Goal: Information Seeking & Learning: Find specific page/section

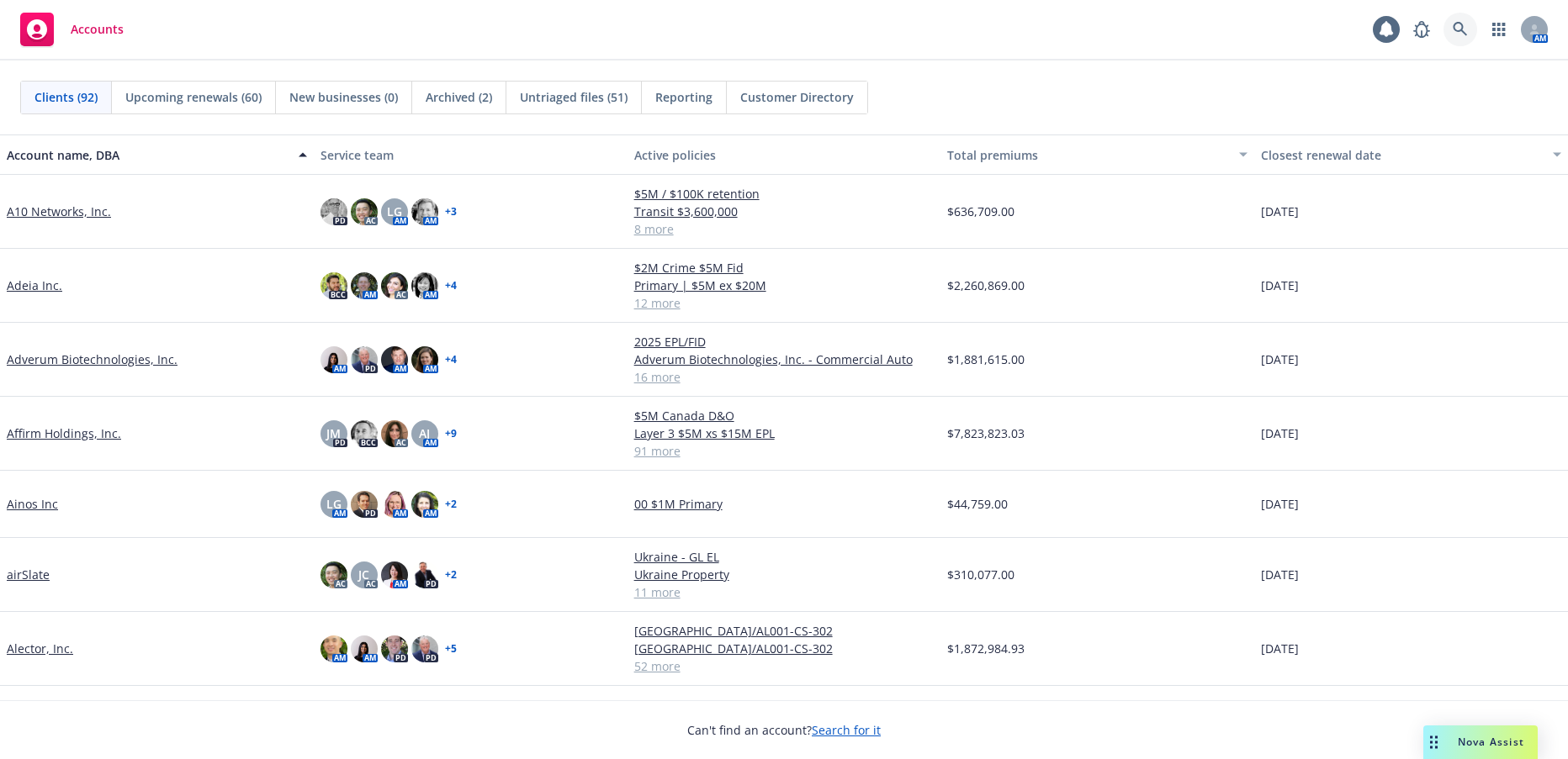
click at [1457, 26] on icon at bounding box center [1460, 29] width 15 height 15
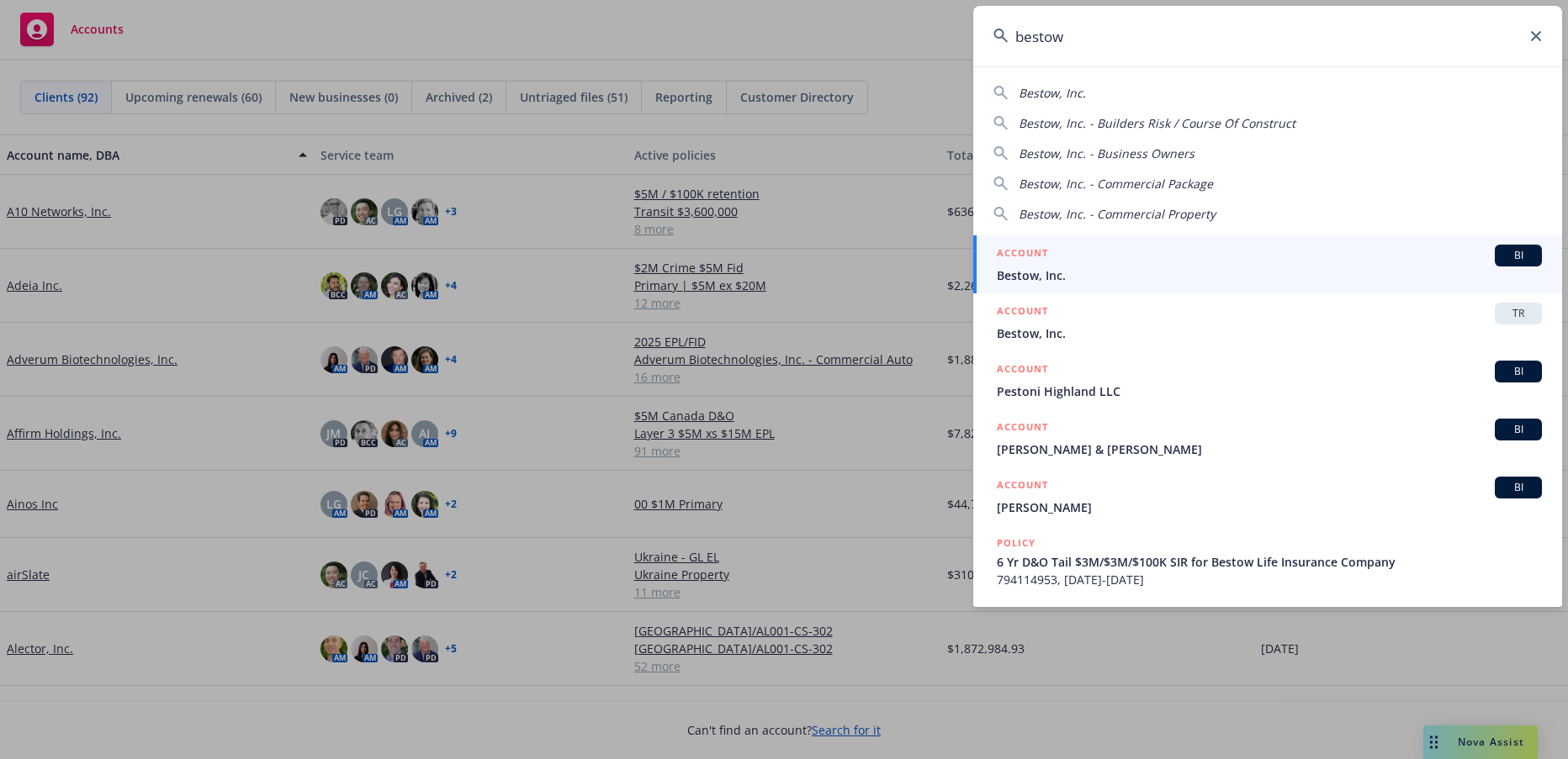
type input "bestow"
click at [1023, 272] on span "Bestow, Inc." at bounding box center [1269, 275] width 545 height 18
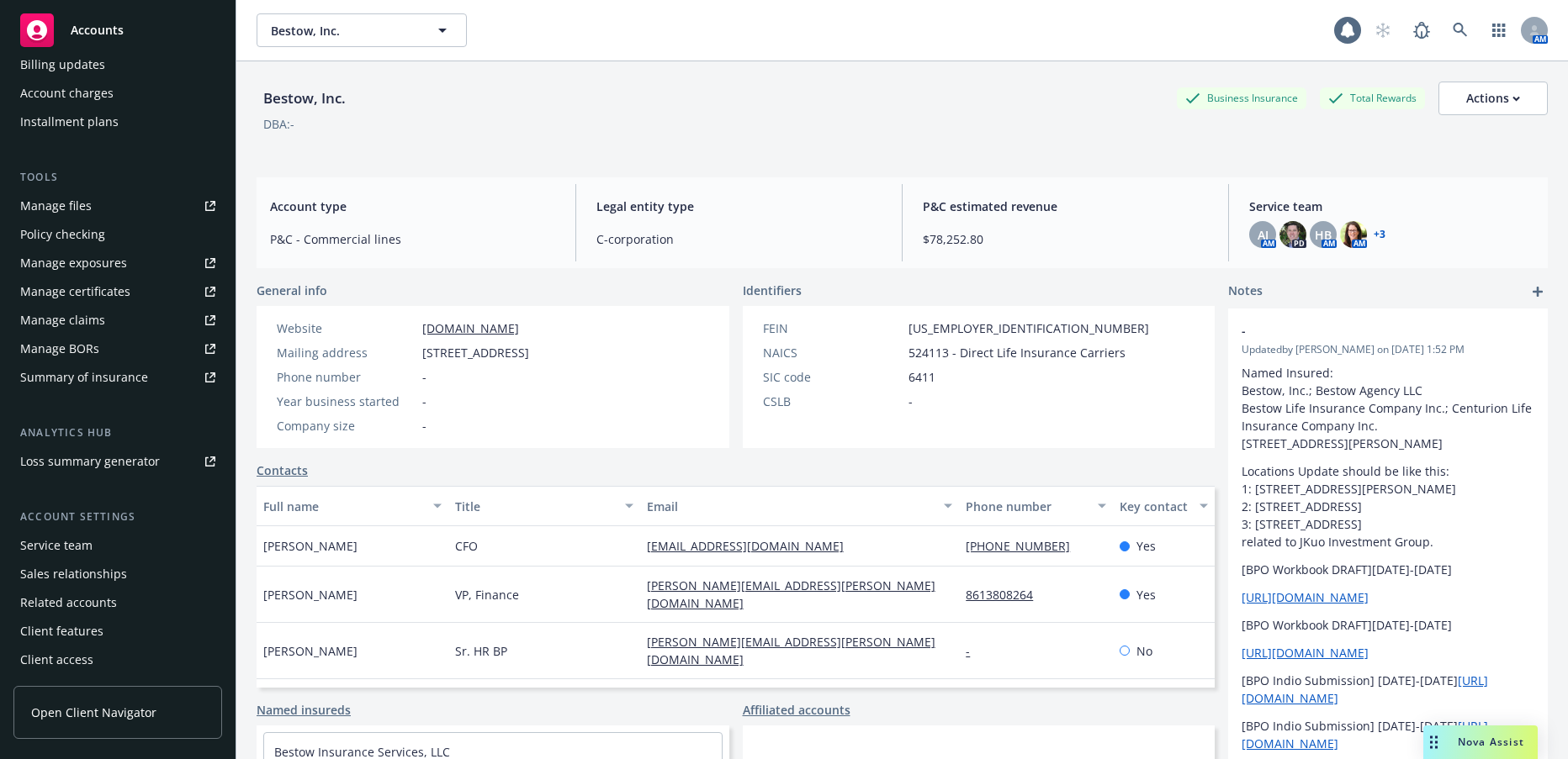
scroll to position [365, 0]
click at [76, 544] on div "Service team" at bounding box center [56, 544] width 73 height 27
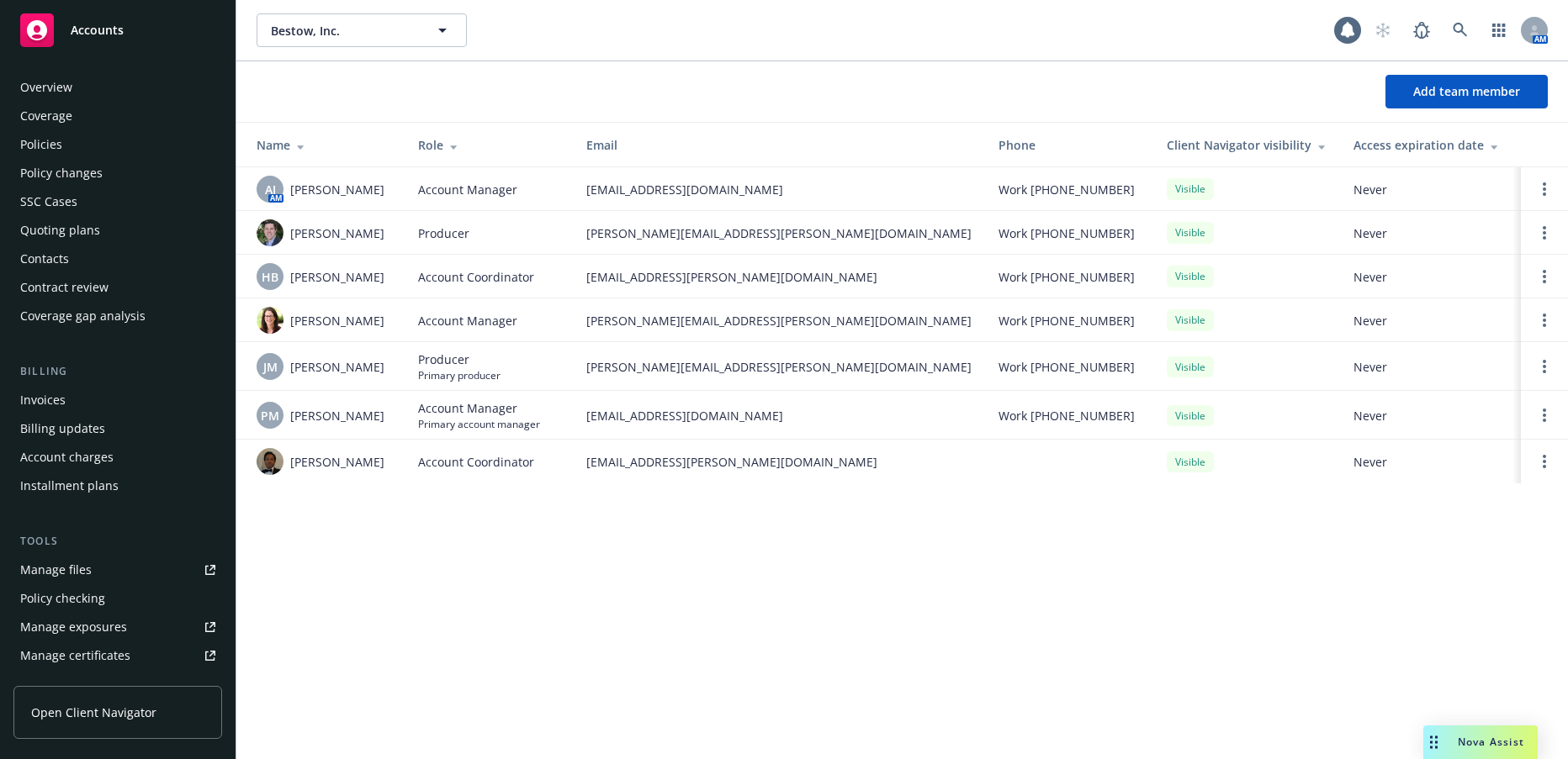
click at [52, 142] on div "Policies" at bounding box center [41, 144] width 42 height 27
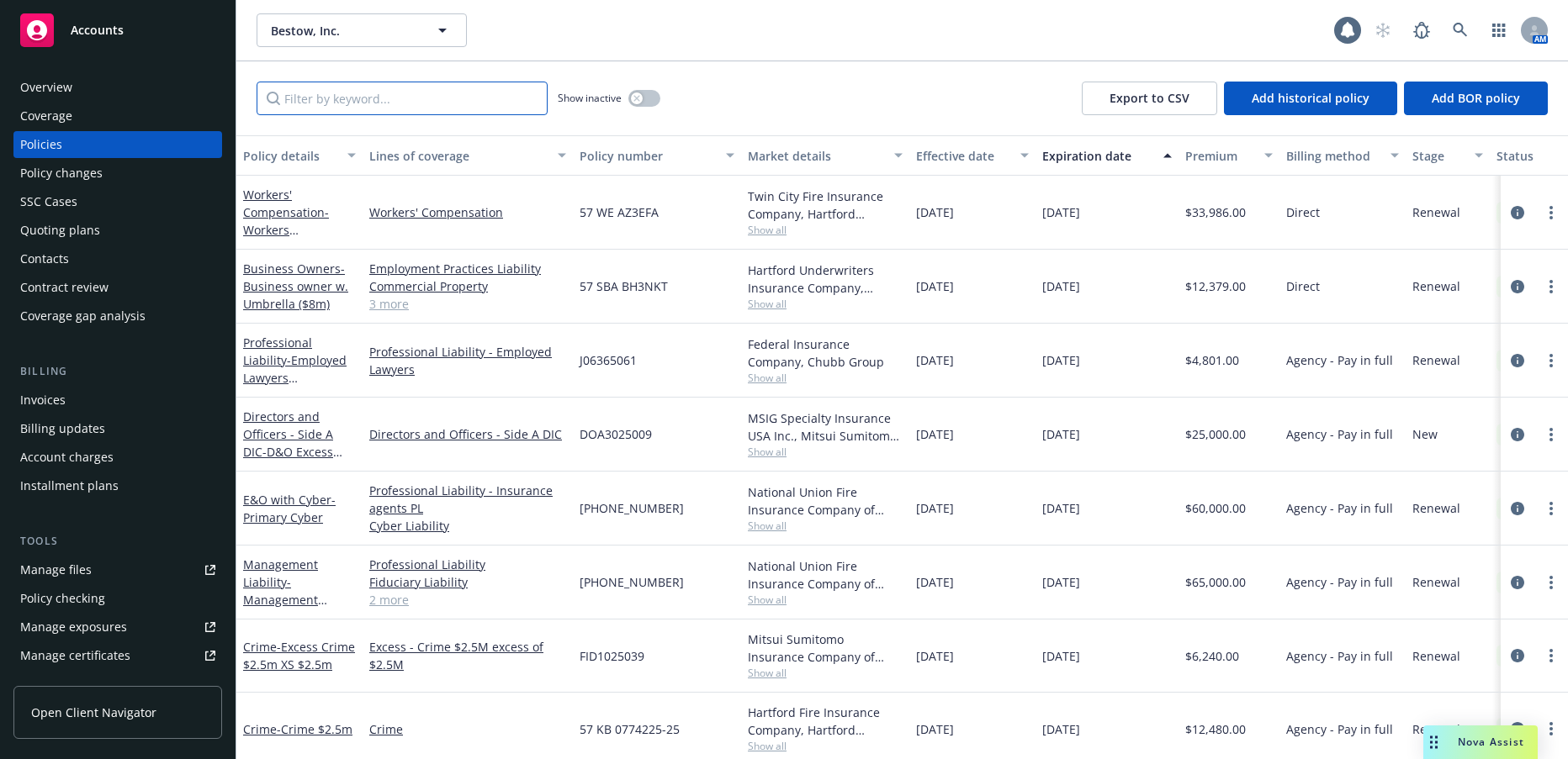
click at [453, 99] on input "Filter by keyword..." at bounding box center [401, 98] width 291 height 34
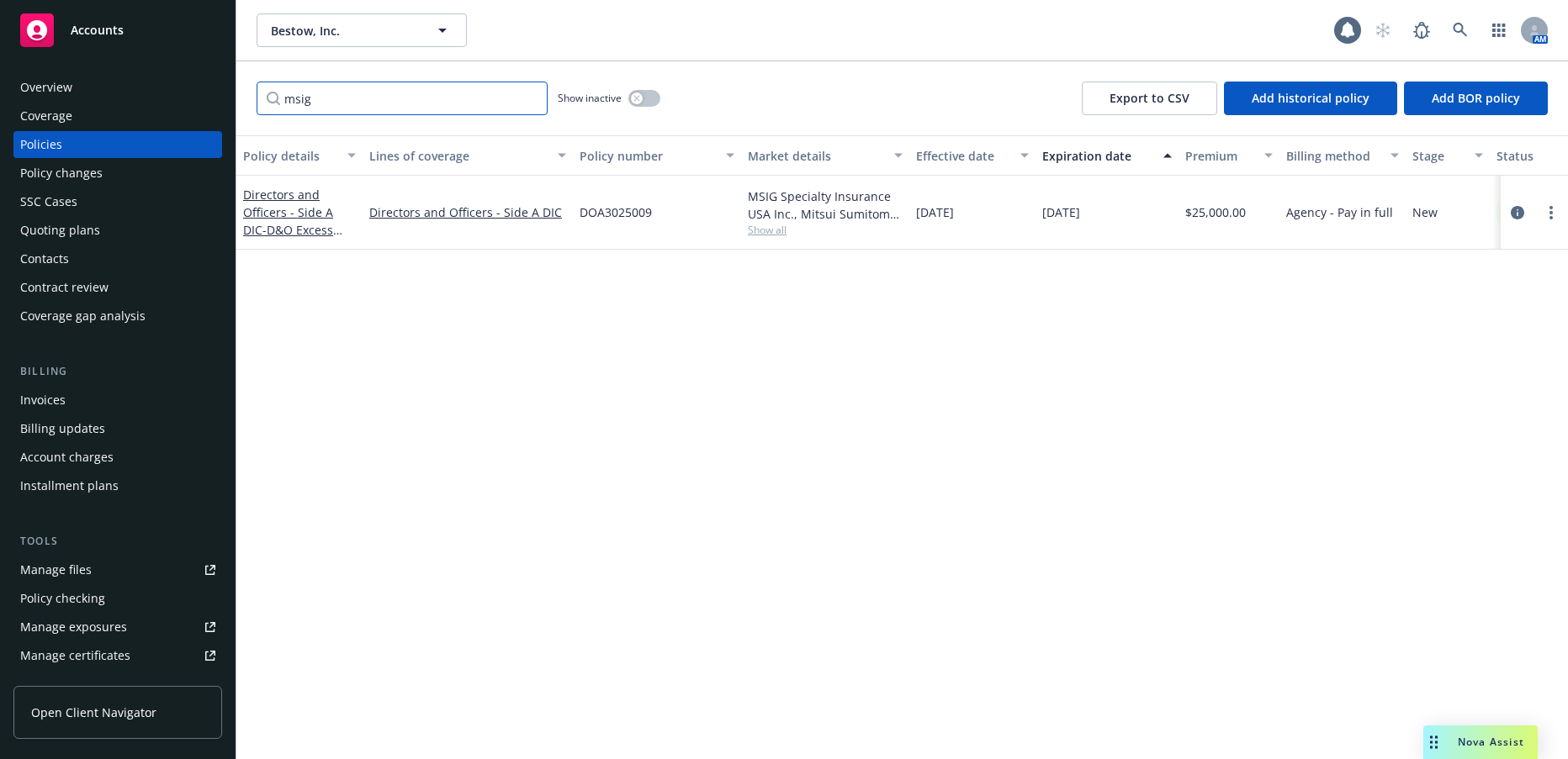
type input "msig"
click at [312, 215] on link "Directors and Officers - Side A DIC - D&O Excess Side A DIC" at bounding box center [288, 221] width 90 height 69
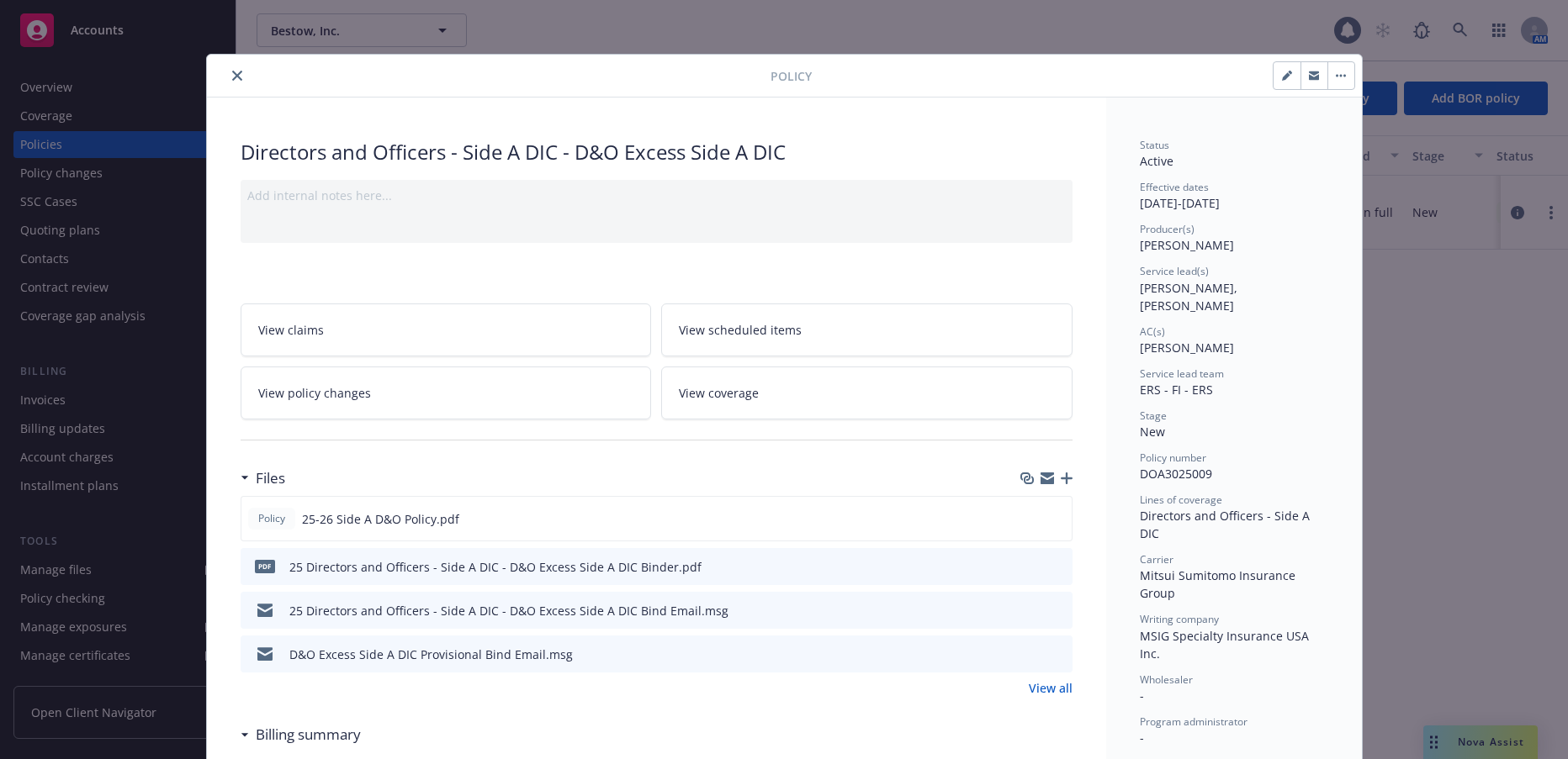
click at [233, 76] on icon "close" at bounding box center [237, 76] width 10 height 10
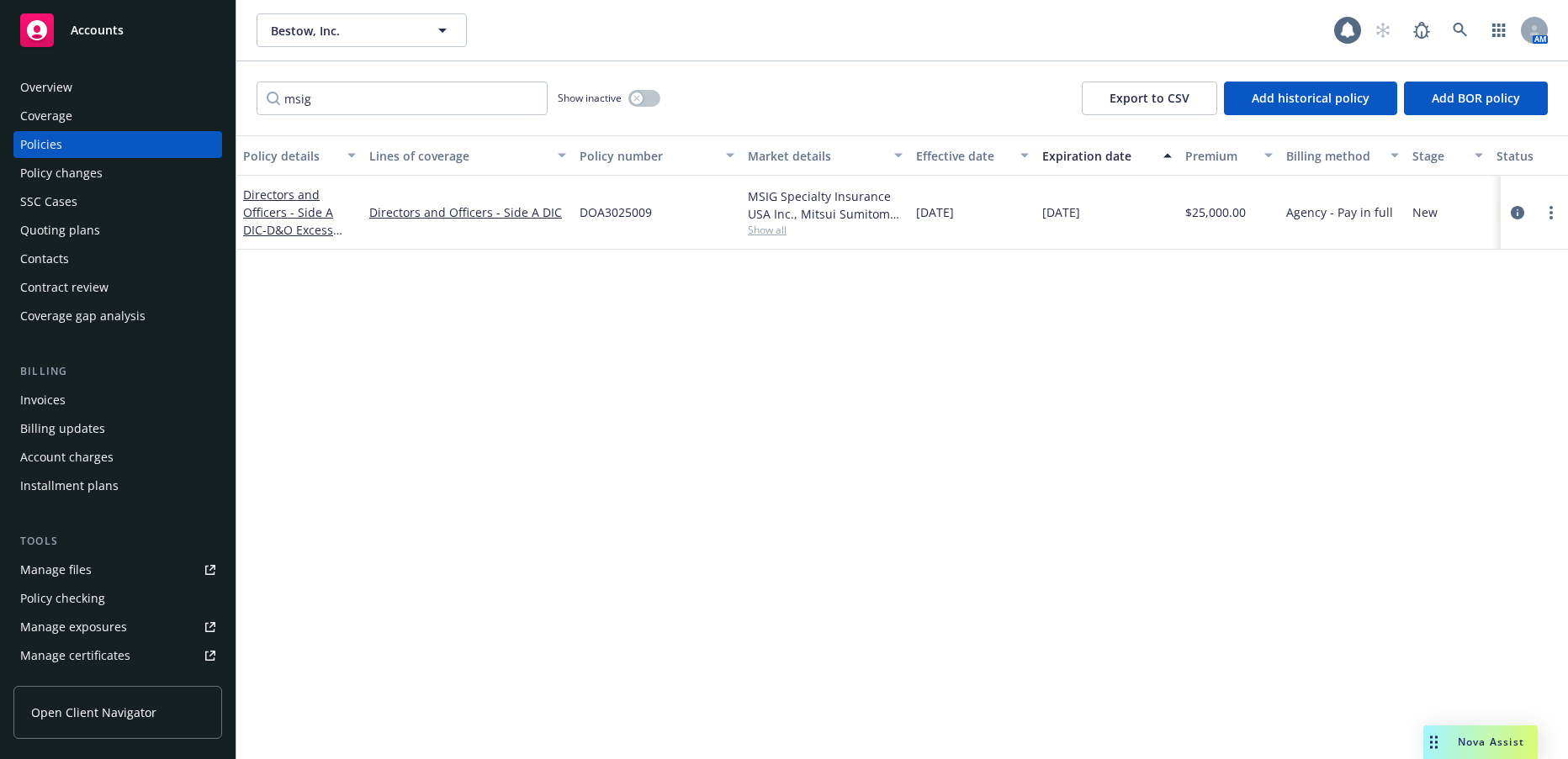
click at [55, 400] on div "Invoices" at bounding box center [43, 399] width 46 height 27
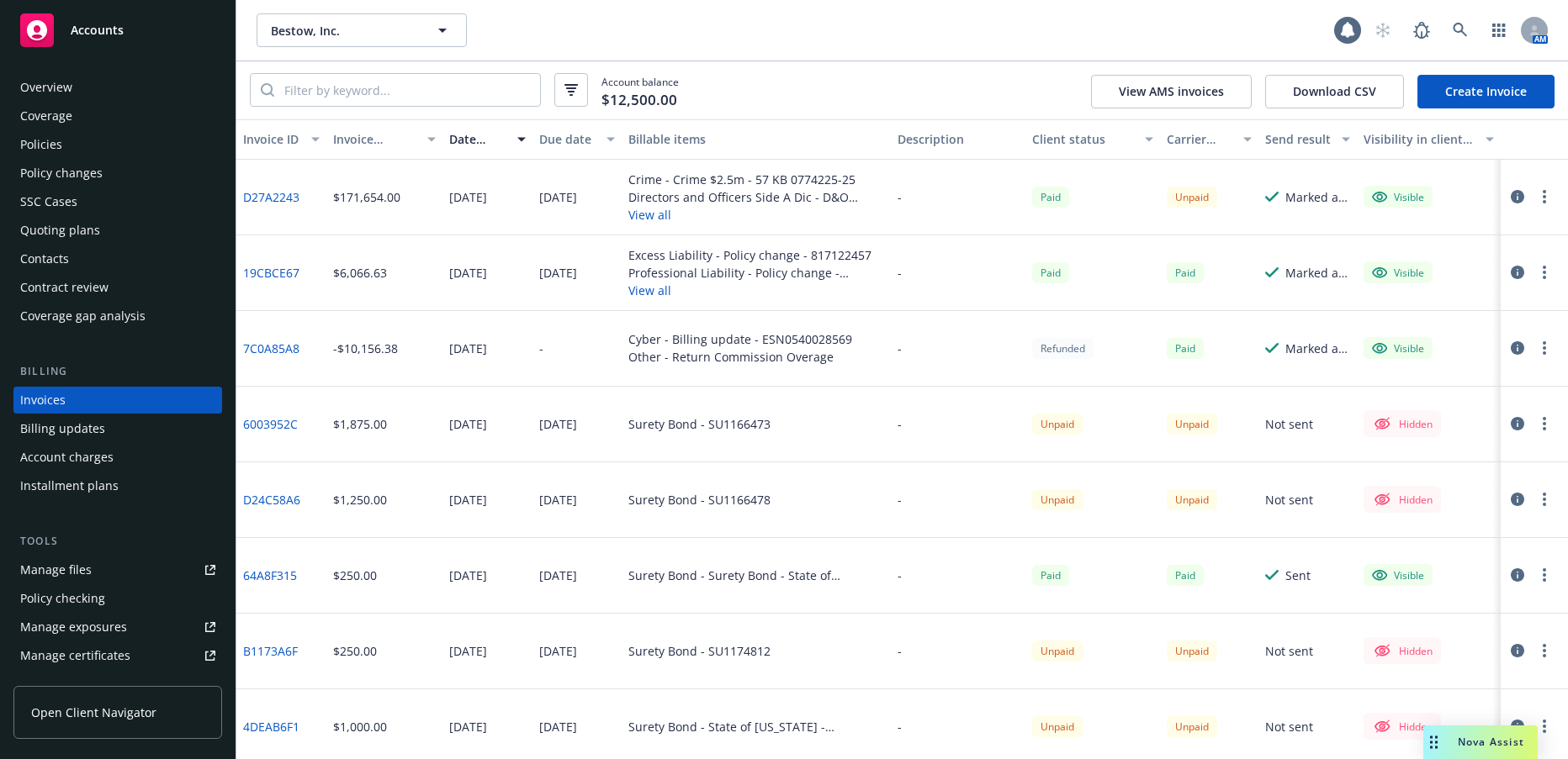
click at [50, 144] on div "Policies" at bounding box center [41, 144] width 42 height 27
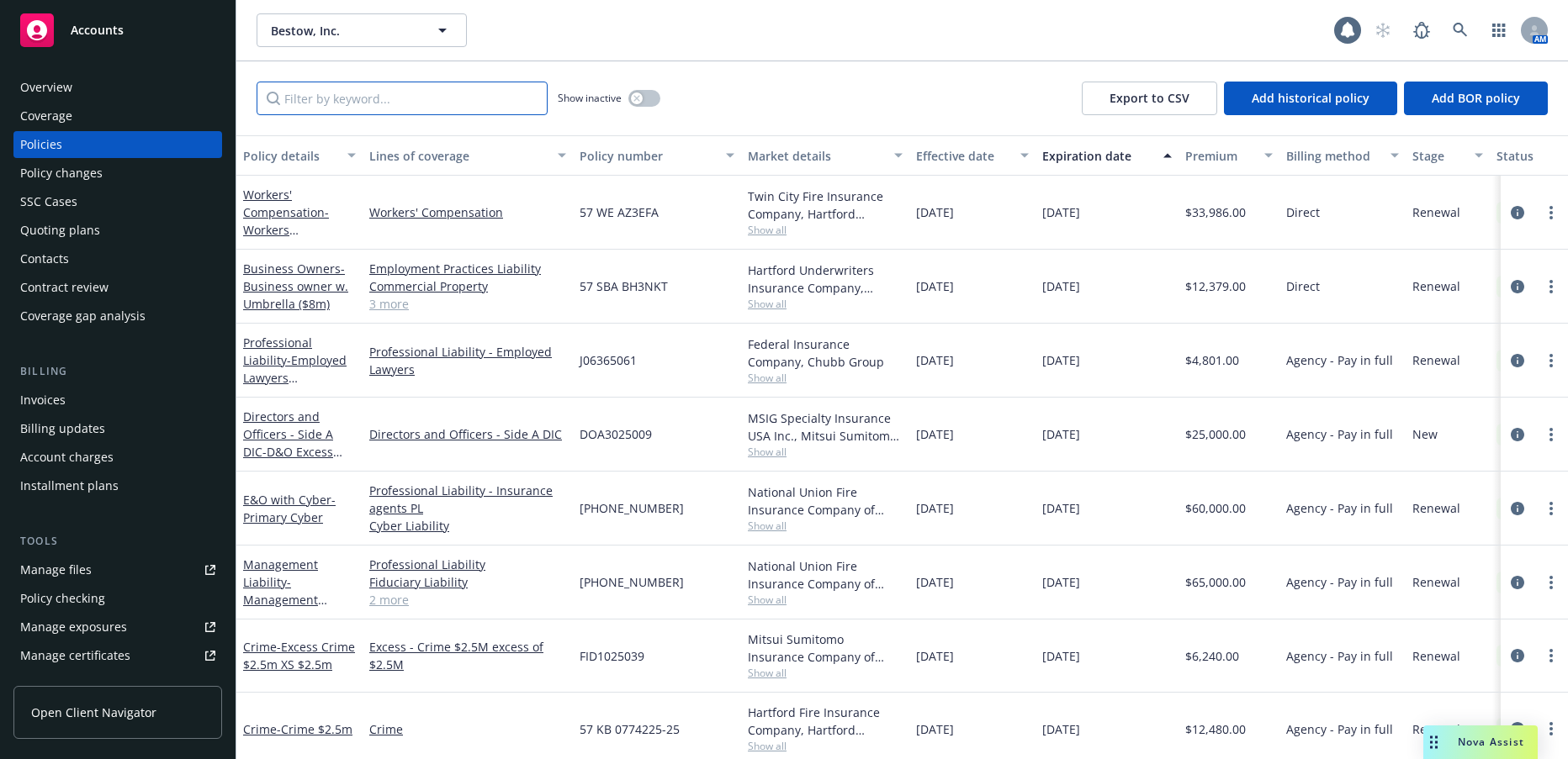
click at [420, 106] on input "Filter by keyword..." at bounding box center [401, 98] width 291 height 34
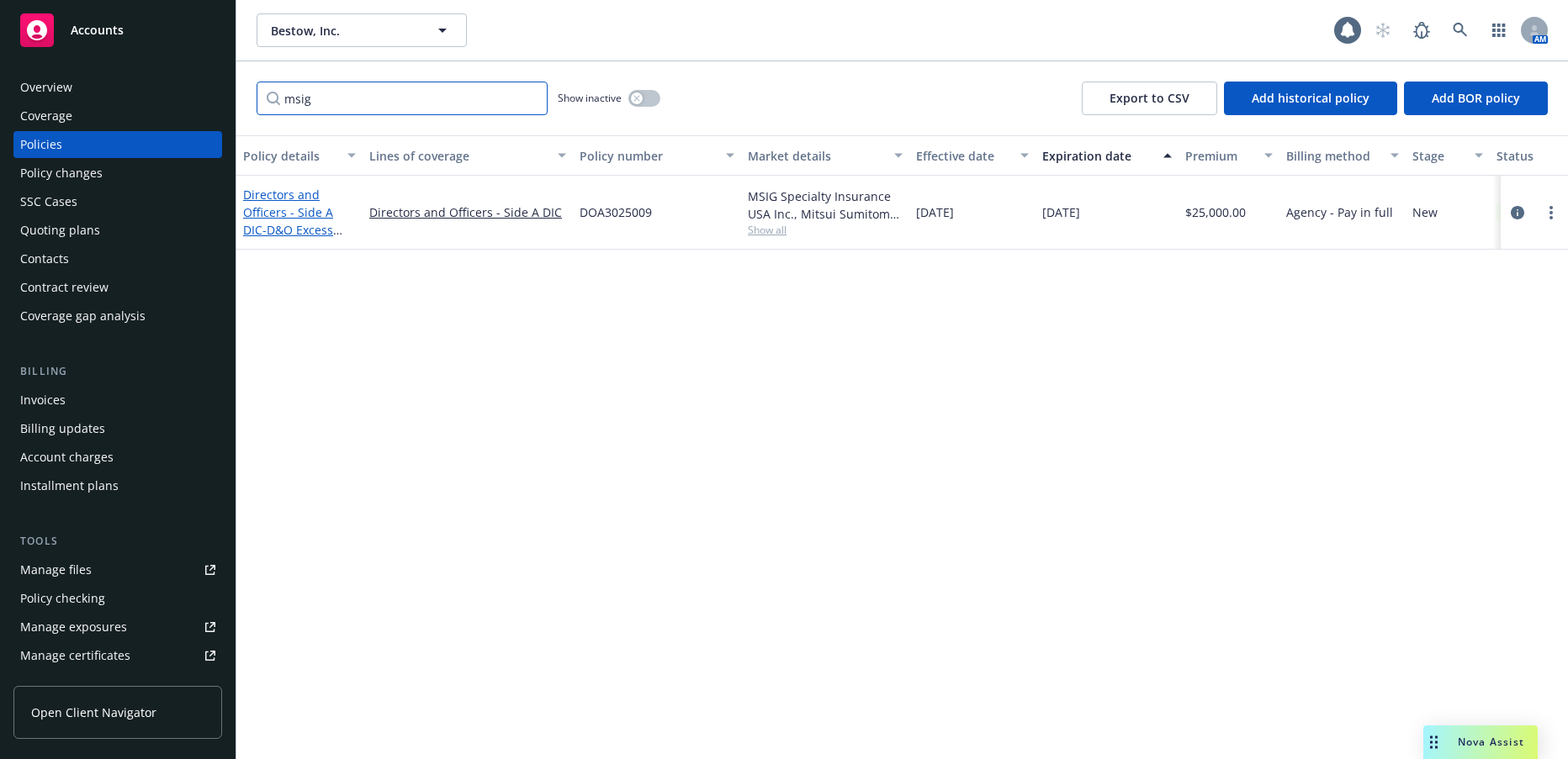
type input "msig"
drag, startPoint x: 298, startPoint y: 211, endPoint x: 305, endPoint y: 217, distance: 9.2
click at [298, 211] on link "Directors and Officers - Side A DIC - D&O Excess Side A DIC" at bounding box center [288, 221] width 90 height 69
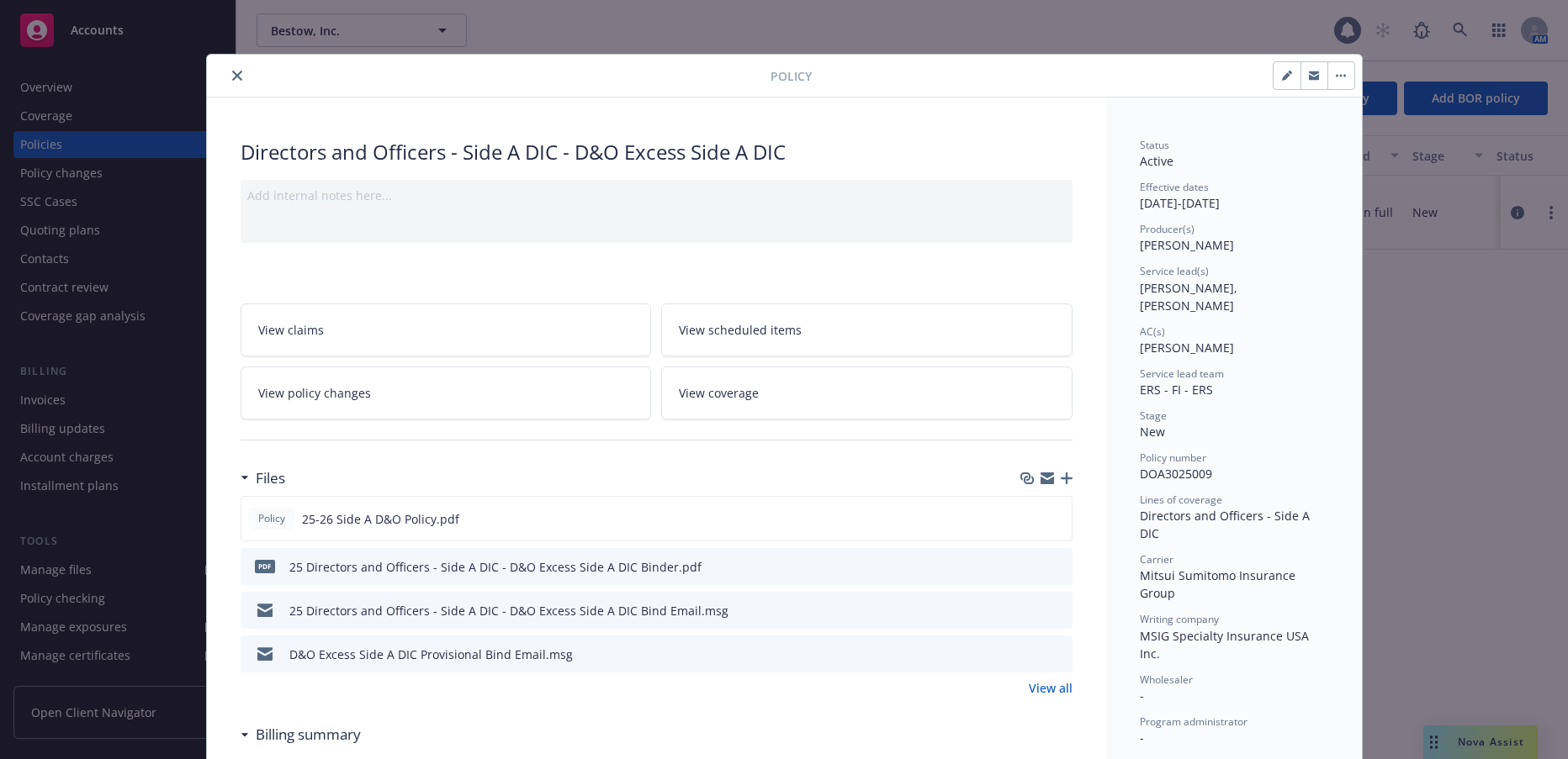
click at [233, 76] on icon "close" at bounding box center [237, 76] width 10 height 10
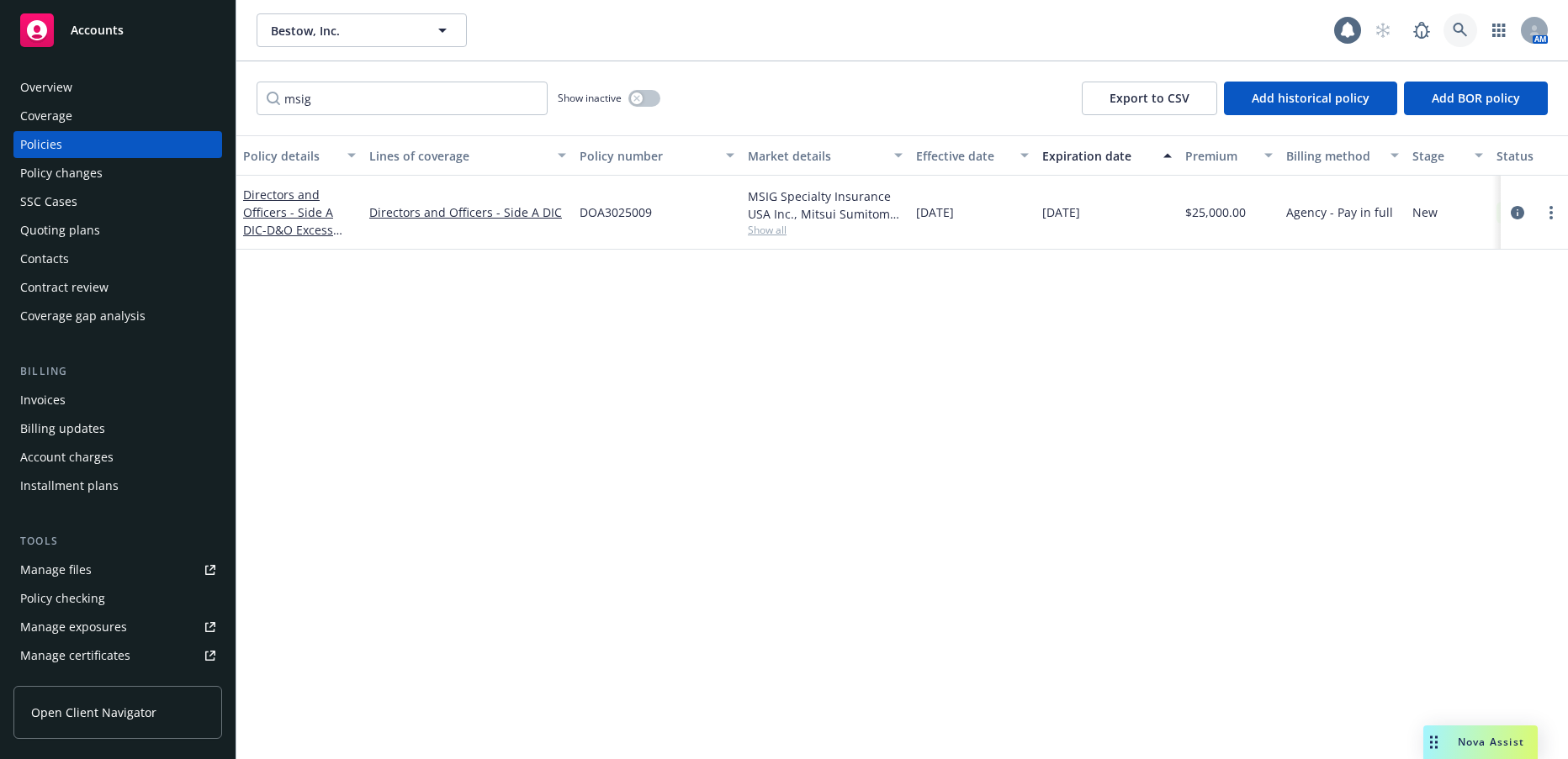
click at [1459, 30] on icon at bounding box center [1460, 30] width 15 height 15
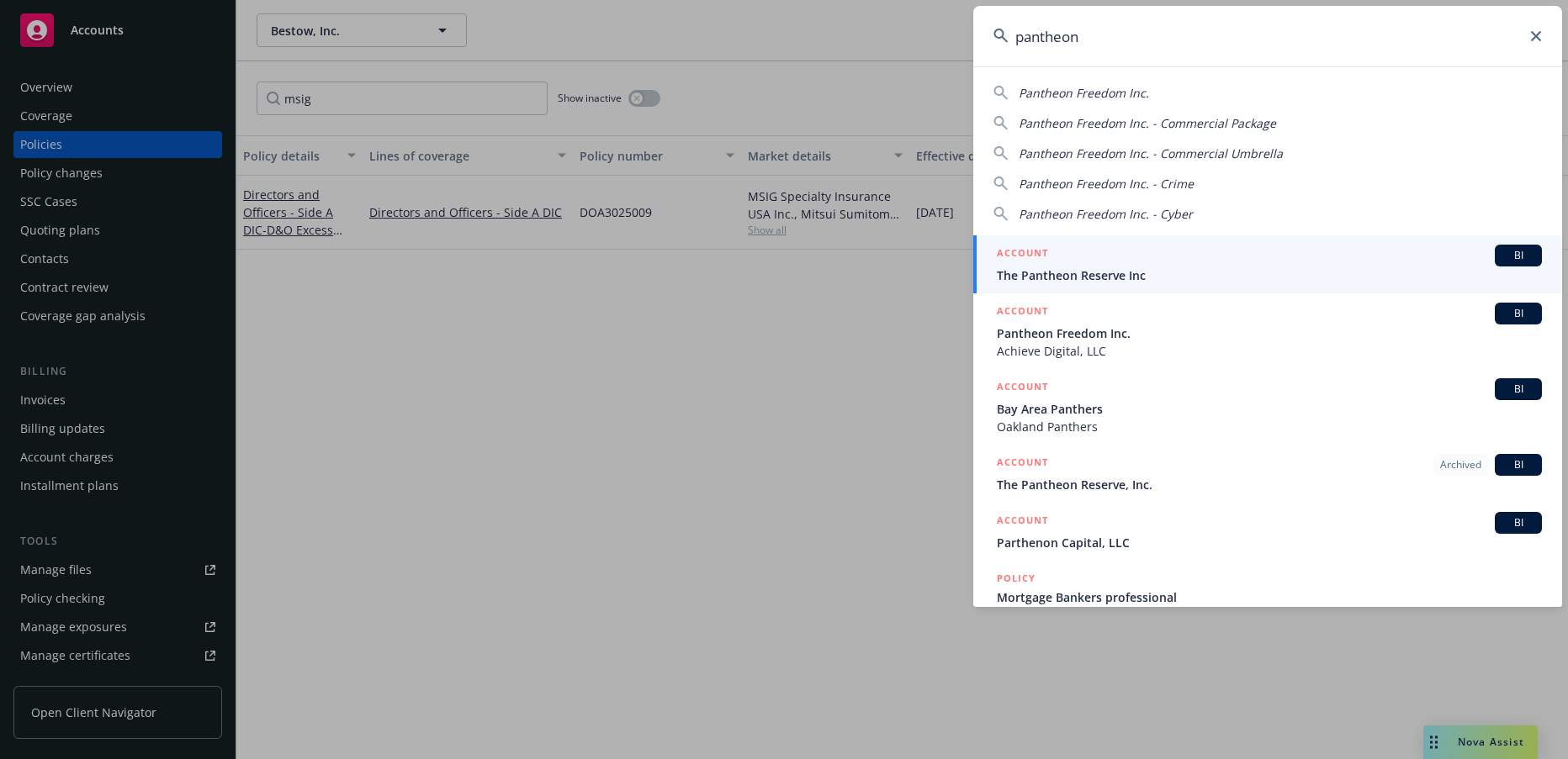
type input "pantheon"
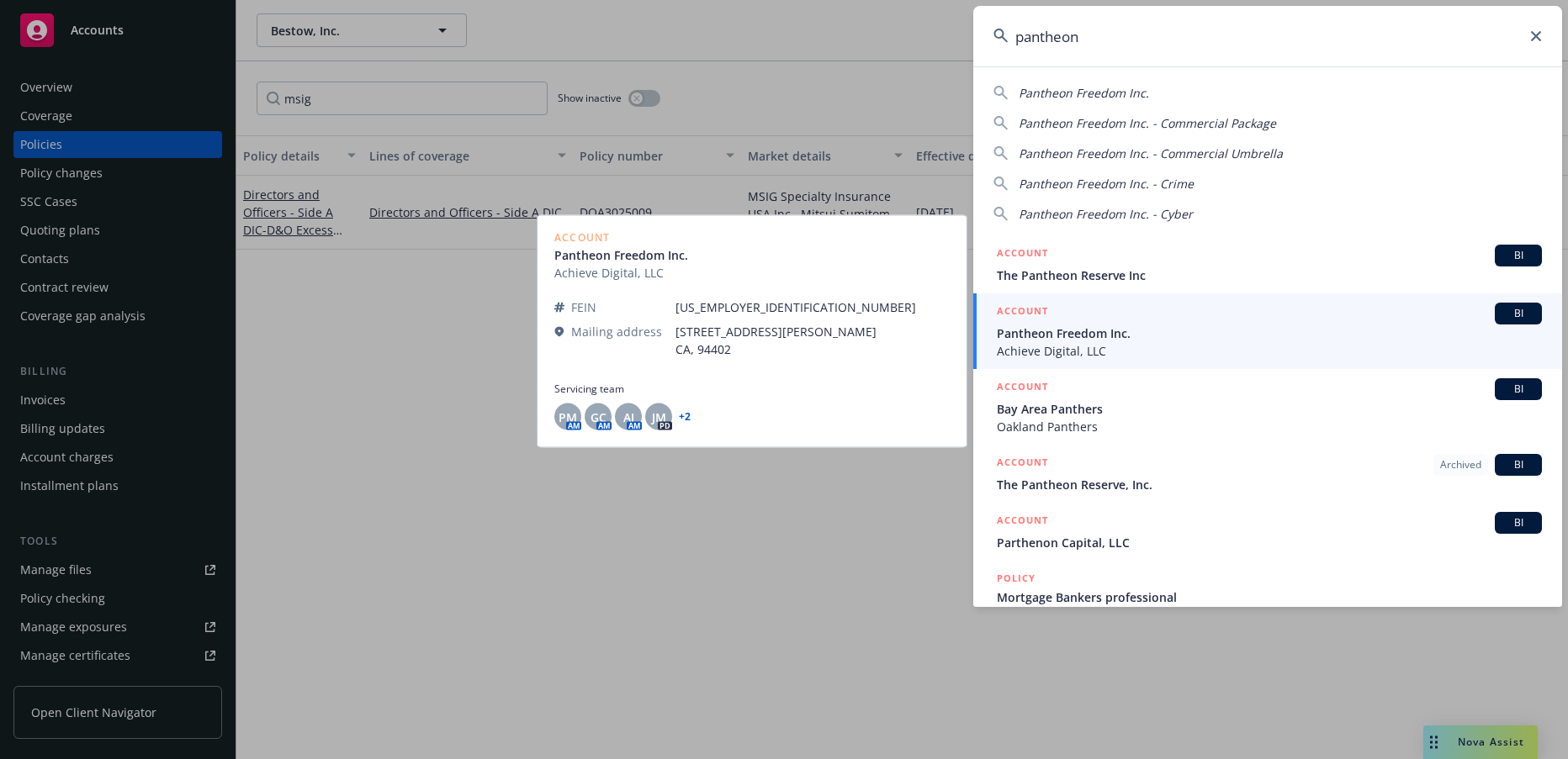
click at [1088, 337] on span "Pantheon Freedom Inc." at bounding box center [1269, 334] width 545 height 18
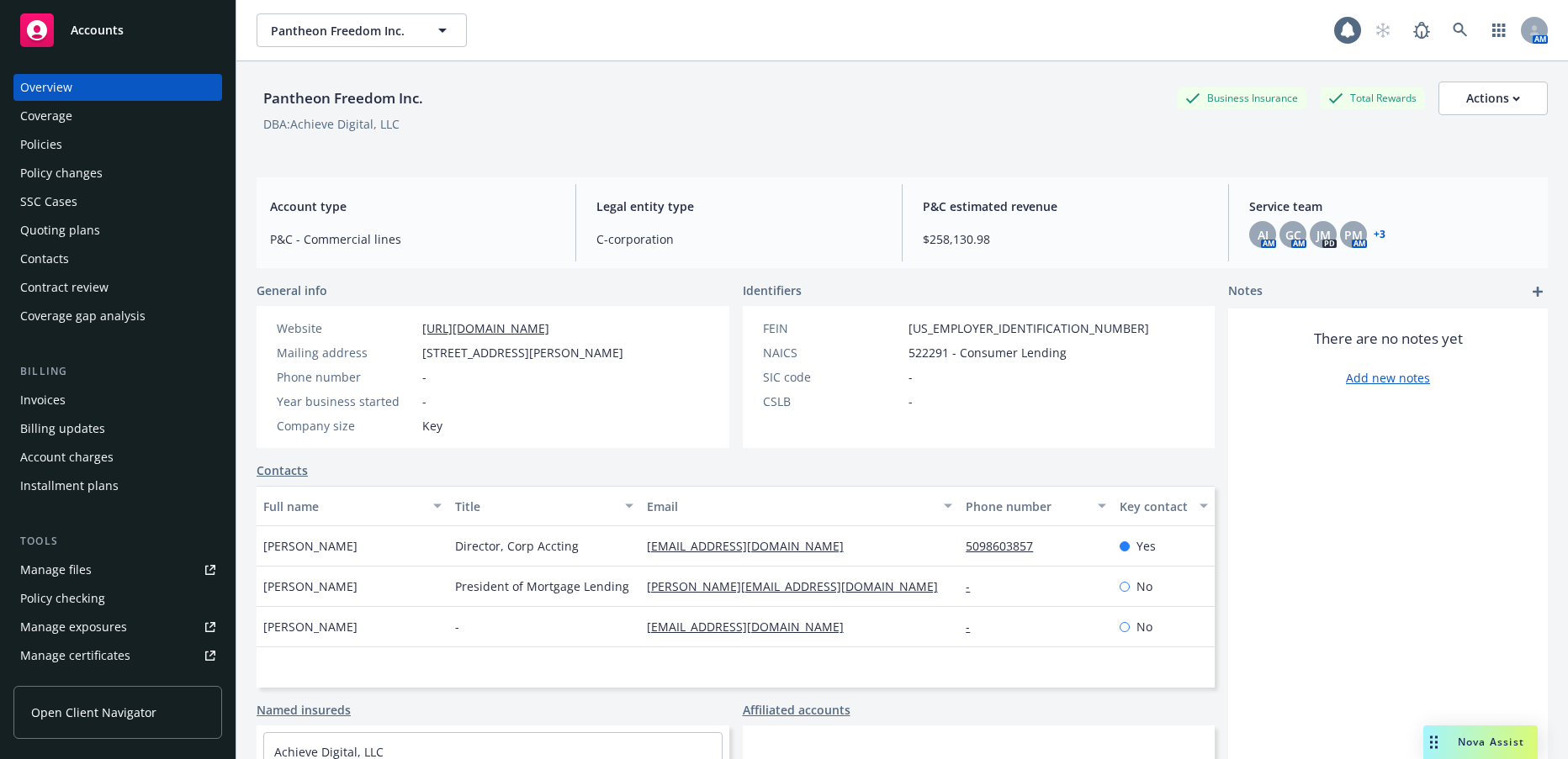
click at [55, 401] on div "Invoices" at bounding box center [43, 399] width 46 height 27
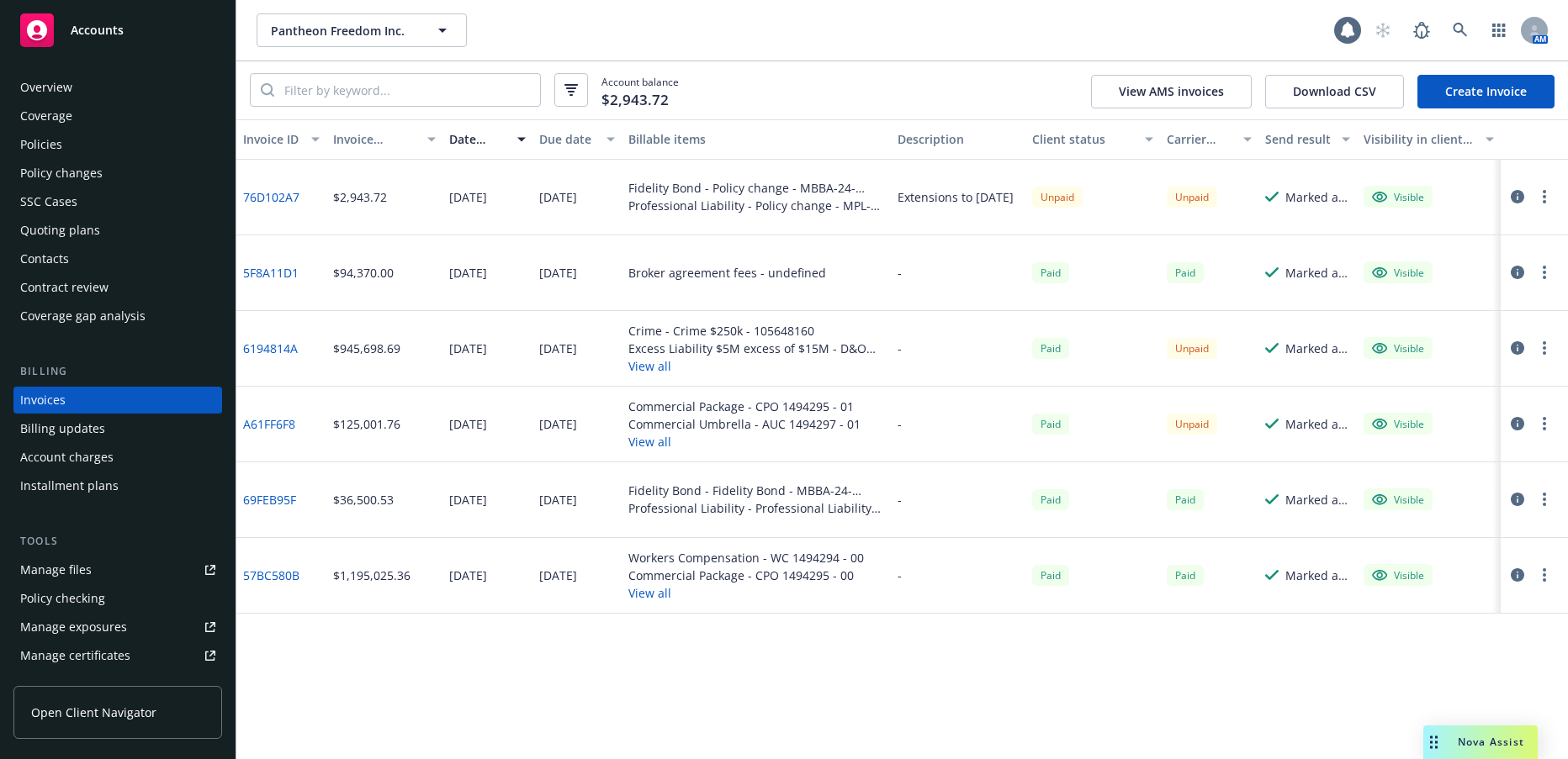
click at [55, 144] on div "Policies" at bounding box center [41, 144] width 42 height 27
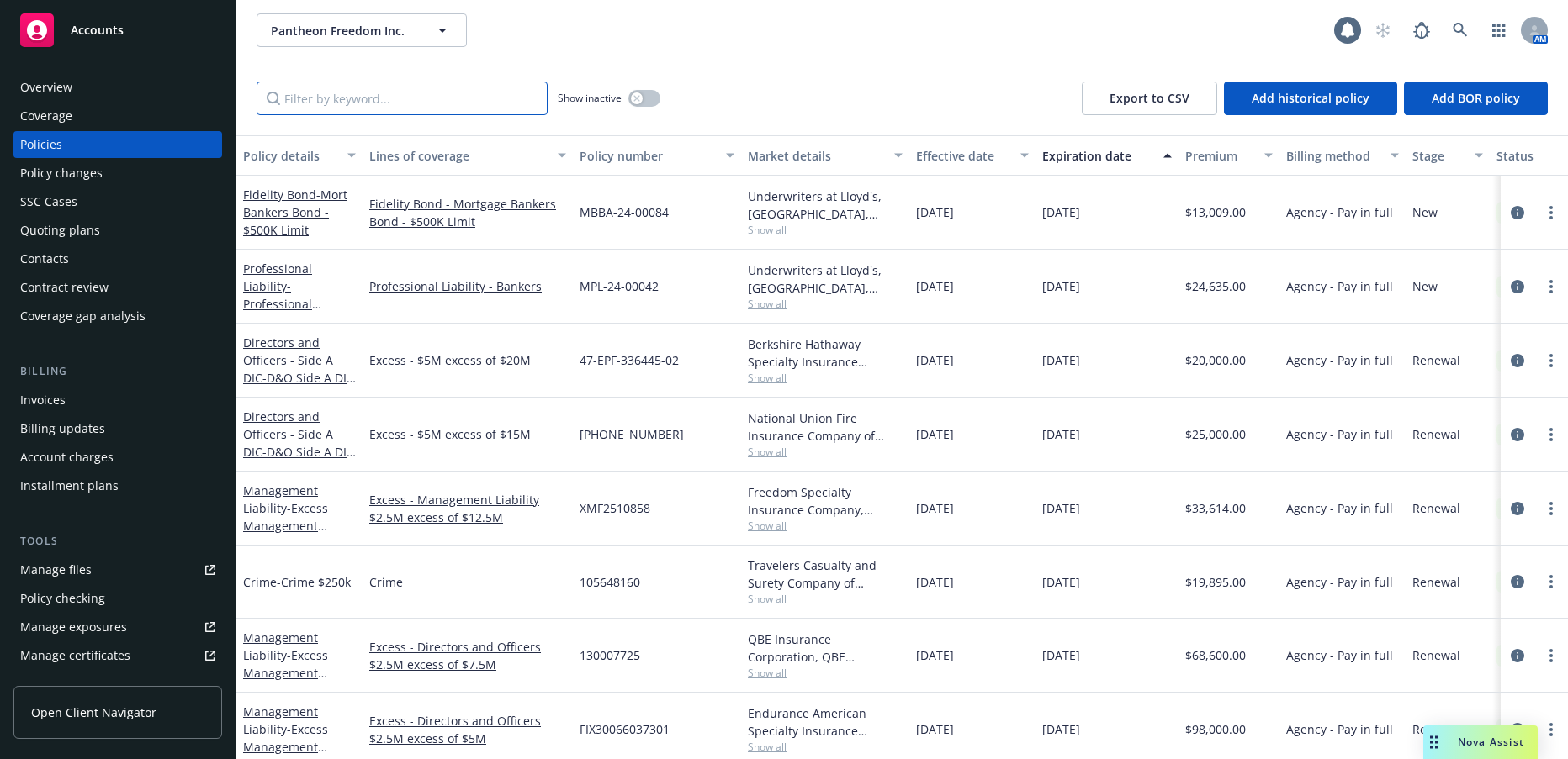
click at [346, 101] on input "Filter by keyword..." at bounding box center [401, 98] width 291 height 34
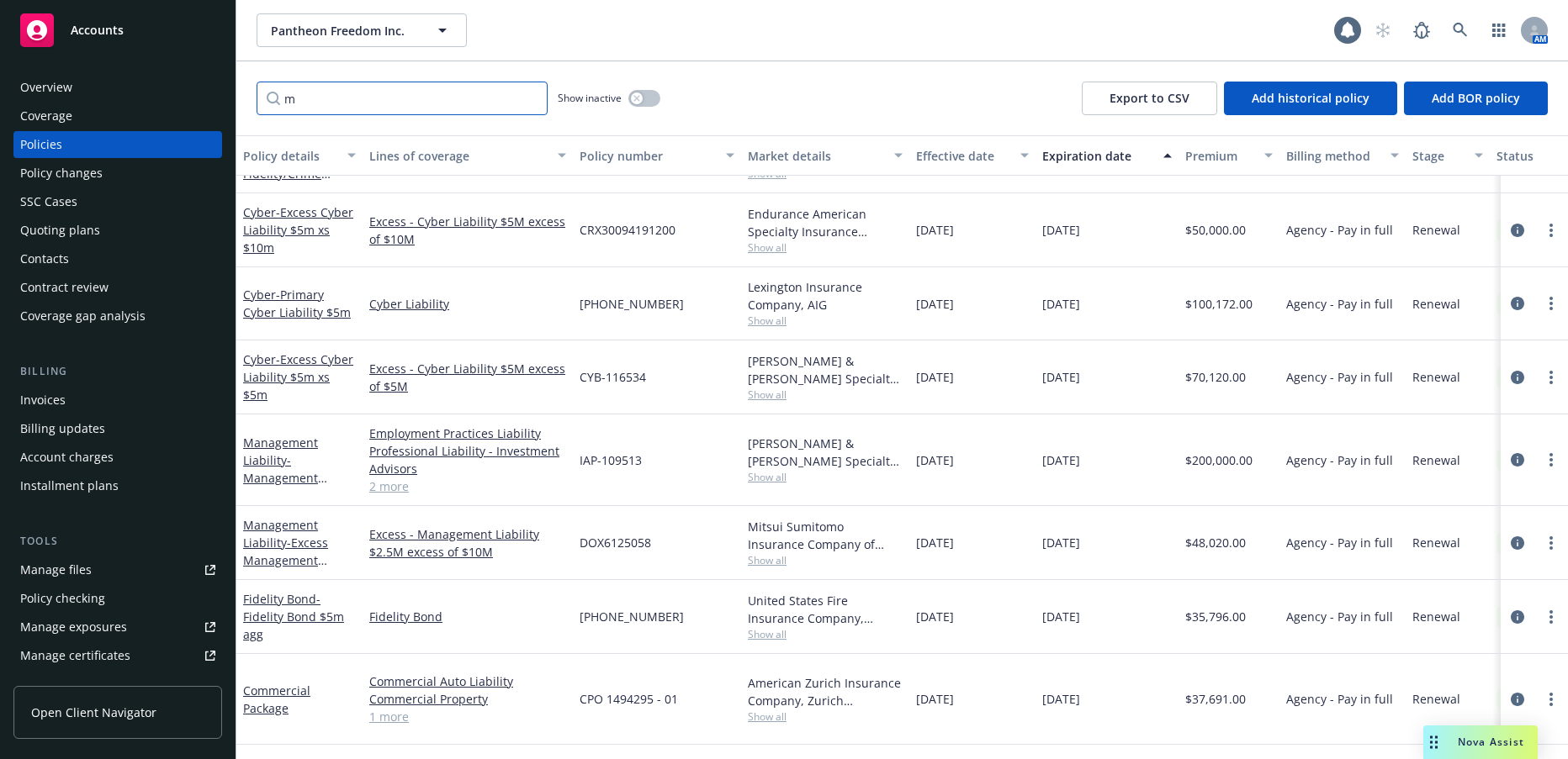
scroll to position [673, 0]
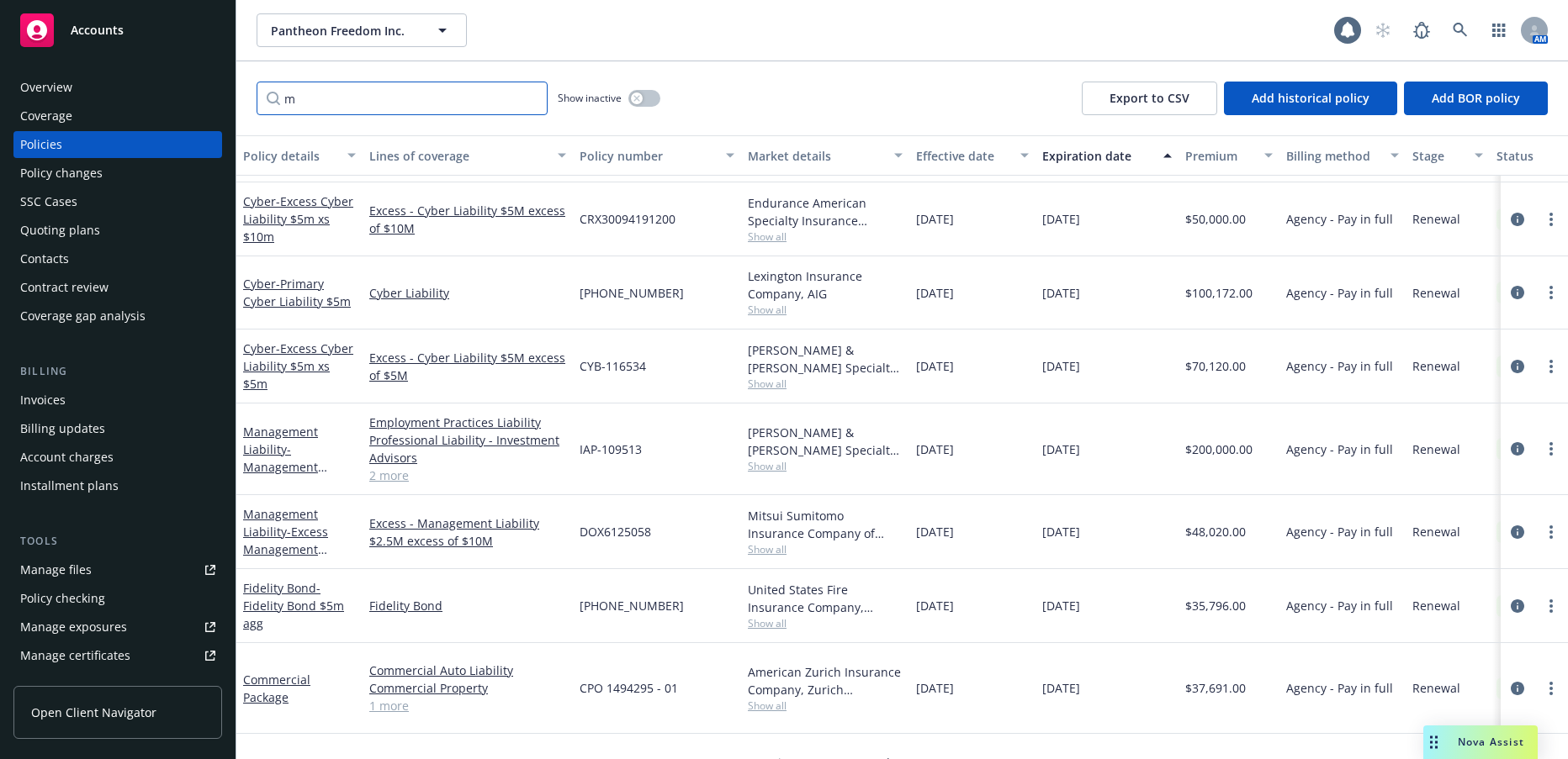
type input "m"
click at [298, 533] on span "- Excess Management Liability Layer 4th 2.5m xs 10m" at bounding box center [293, 557] width 99 height 69
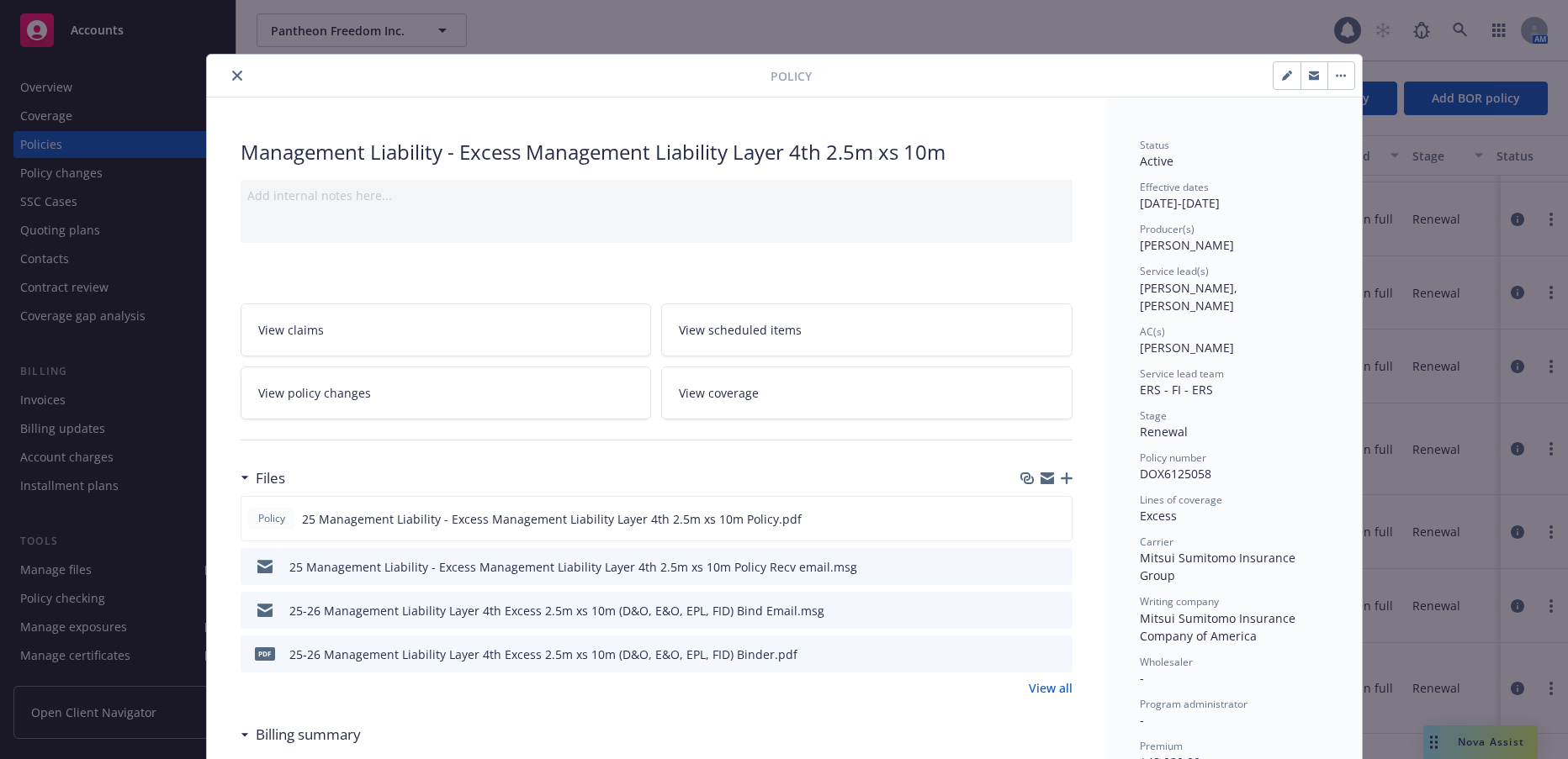
click at [233, 74] on icon "close" at bounding box center [237, 76] width 10 height 10
